Goal: Check status

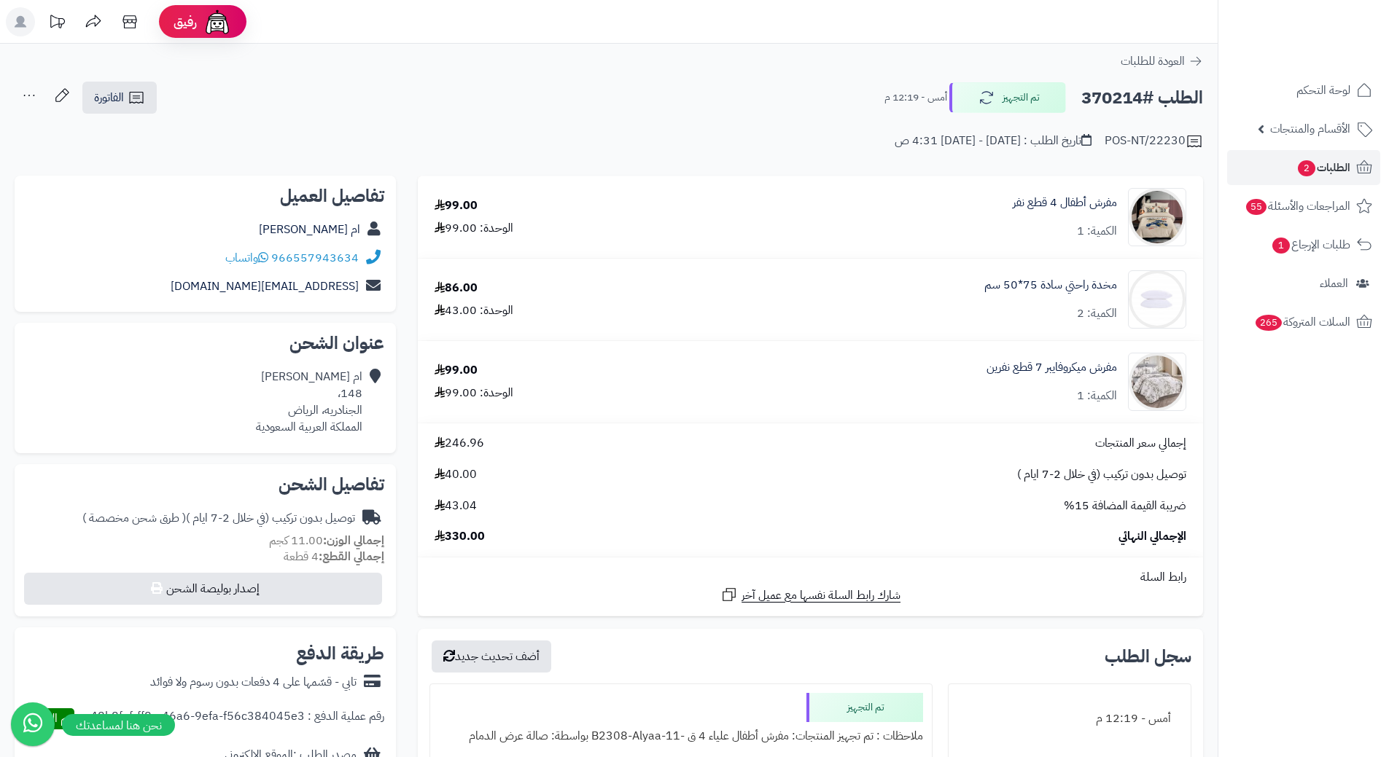
scroll to position [364, 0]
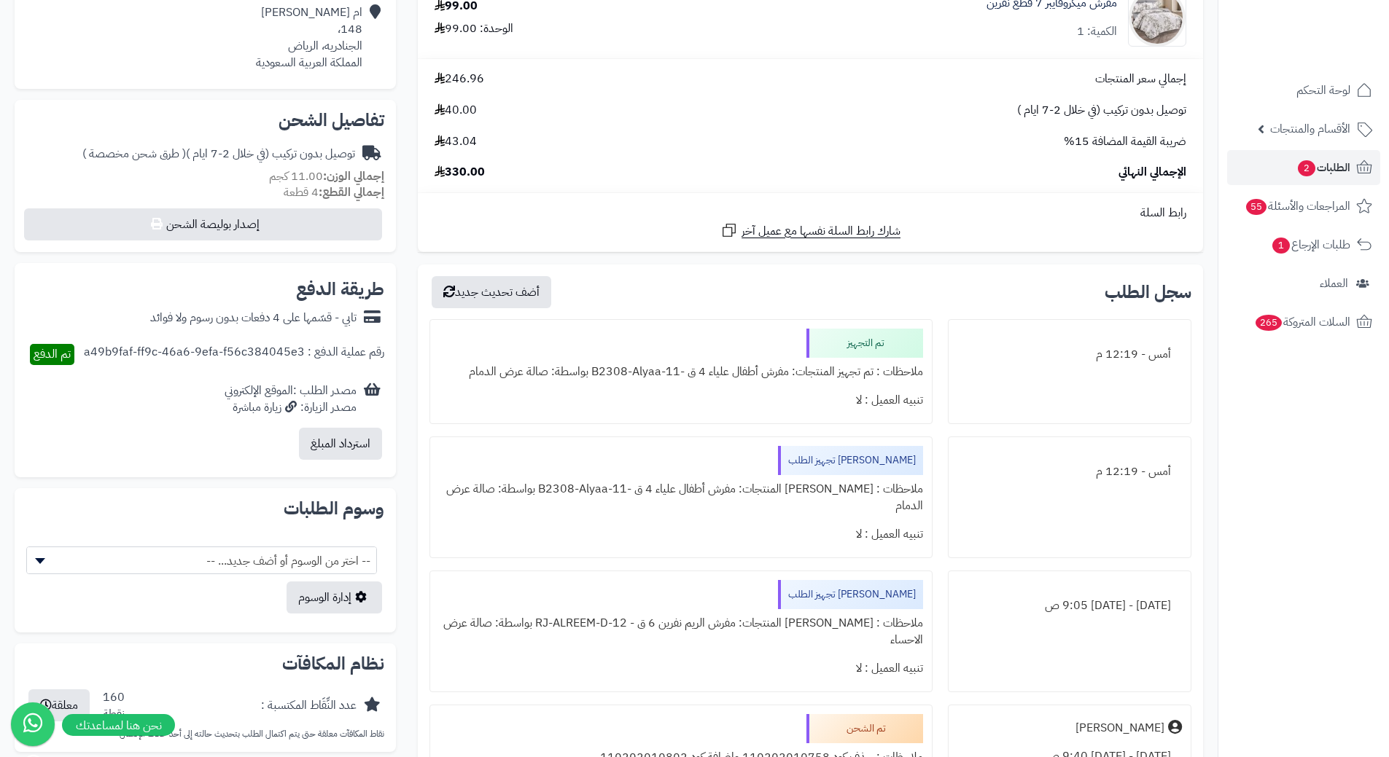
drag, startPoint x: 492, startPoint y: 173, endPoint x: 439, endPoint y: 183, distance: 54.2
click at [439, 183] on td "إجمالي سعر المنتجات 246.96 توصيل بدون تركيب (في خلال 2-7 ايام ) 40.00 ضريبة الق…" at bounding box center [810, 125] width 785 height 133
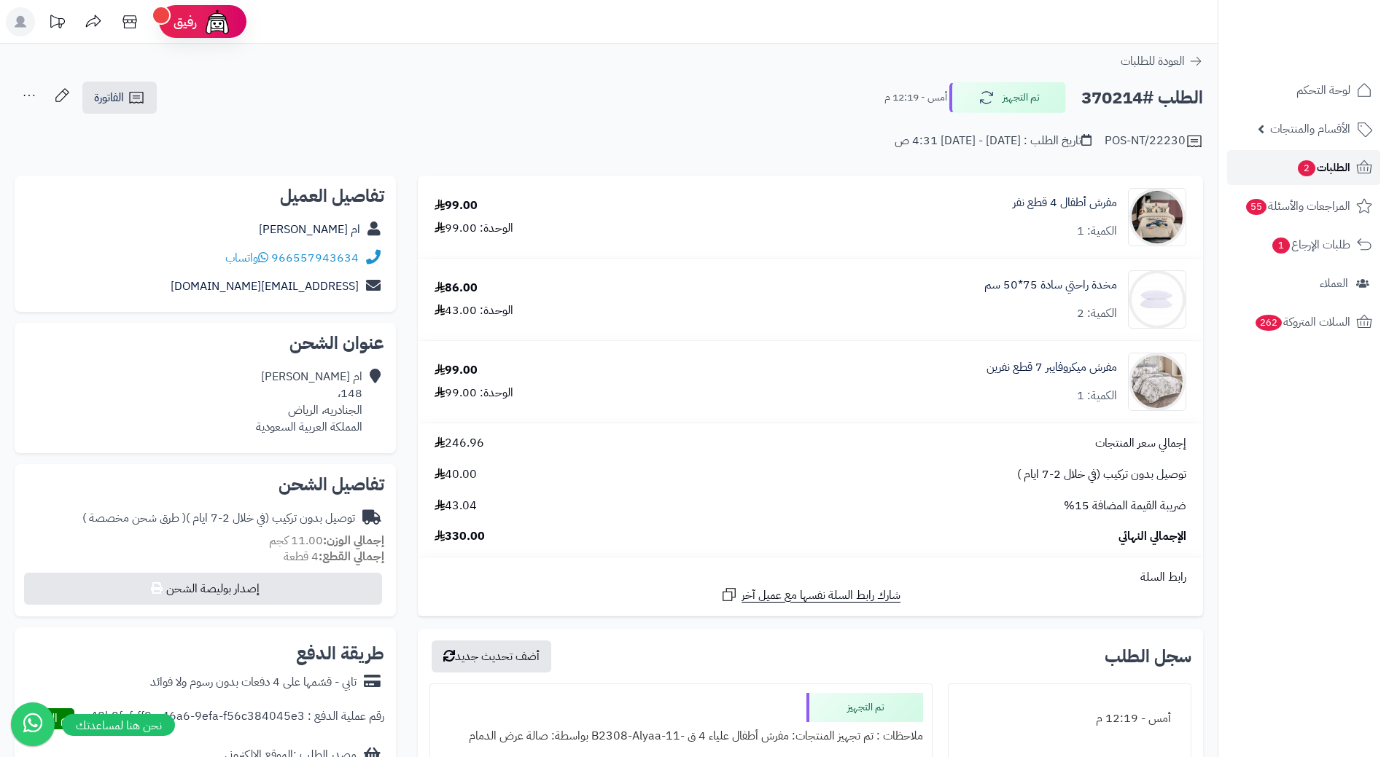
click at [1330, 165] on span "الطلبات 2" at bounding box center [1323, 167] width 54 height 20
